Goal: Check status: Check status

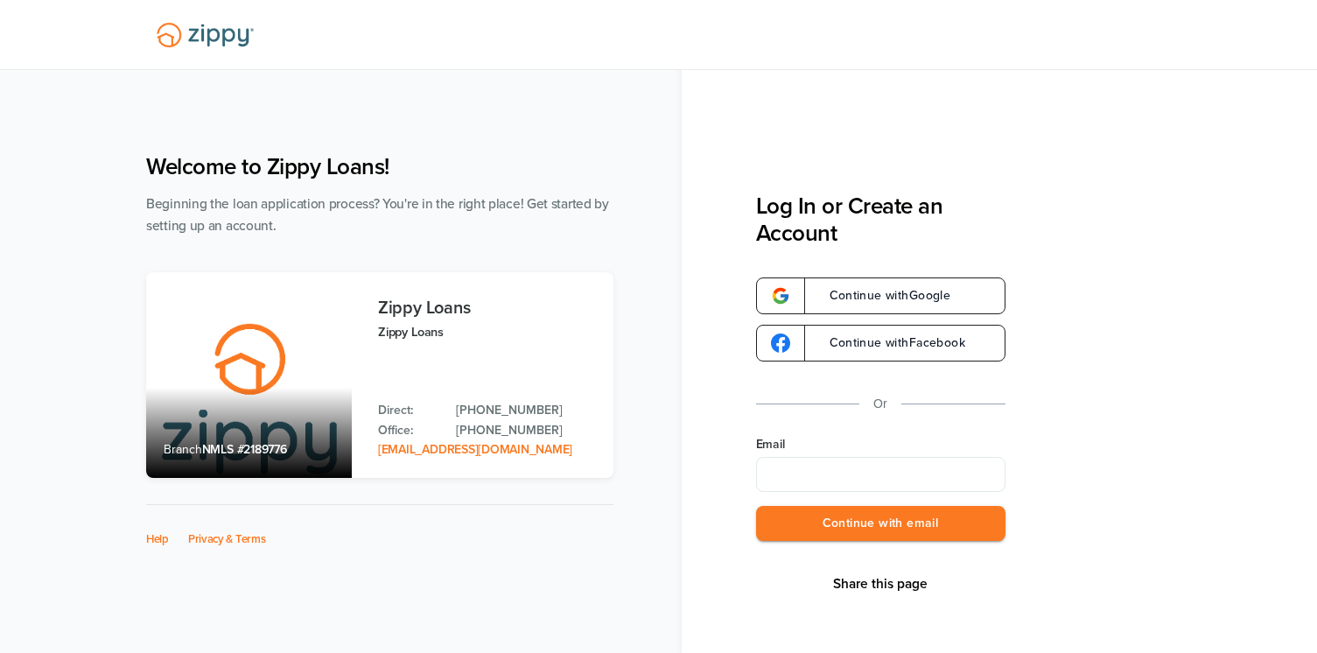
click at [844, 478] on input "Email" at bounding box center [880, 474] width 249 height 35
type input "**********"
click at [821, 513] on button "Continue with email" at bounding box center [880, 524] width 249 height 36
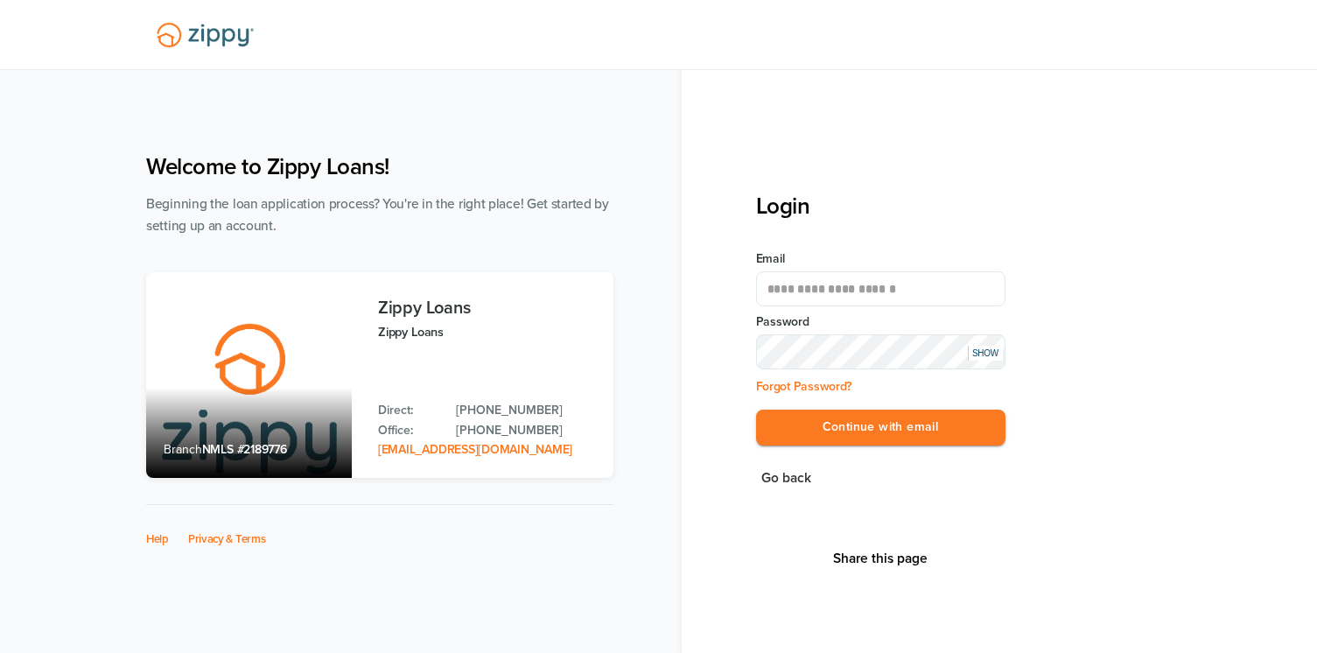
click at [997, 348] on div "SHOW" at bounding box center [985, 353] width 35 height 15
click at [916, 424] on button "Continue with email" at bounding box center [880, 428] width 249 height 36
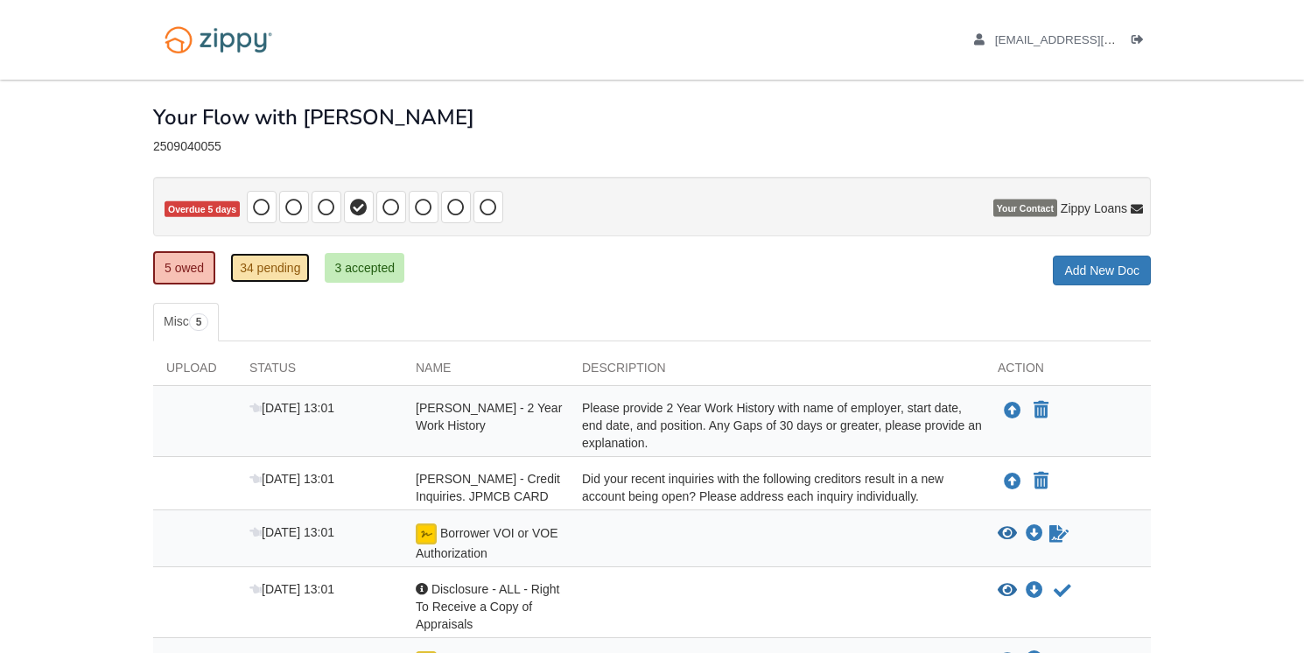
click at [256, 272] on link "34 pending" at bounding box center [270, 268] width 80 height 30
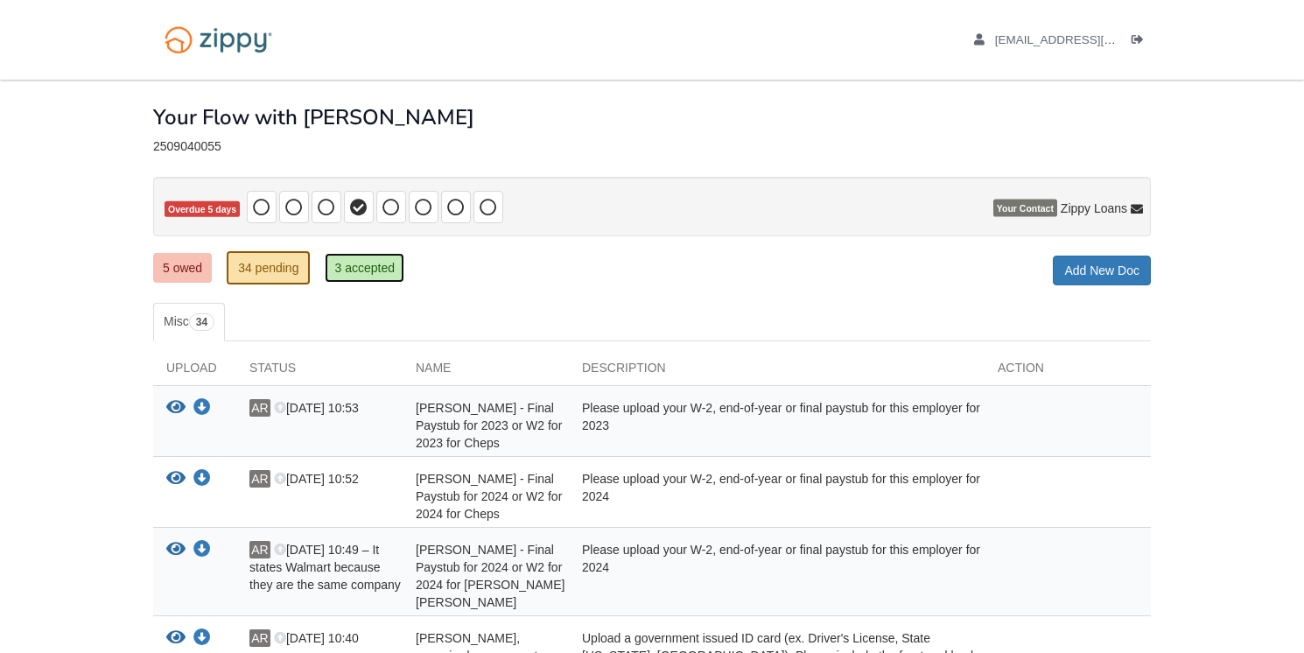
click at [356, 263] on link "3 accepted" at bounding box center [365, 268] width 80 height 30
